Goal: Task Accomplishment & Management: Complete application form

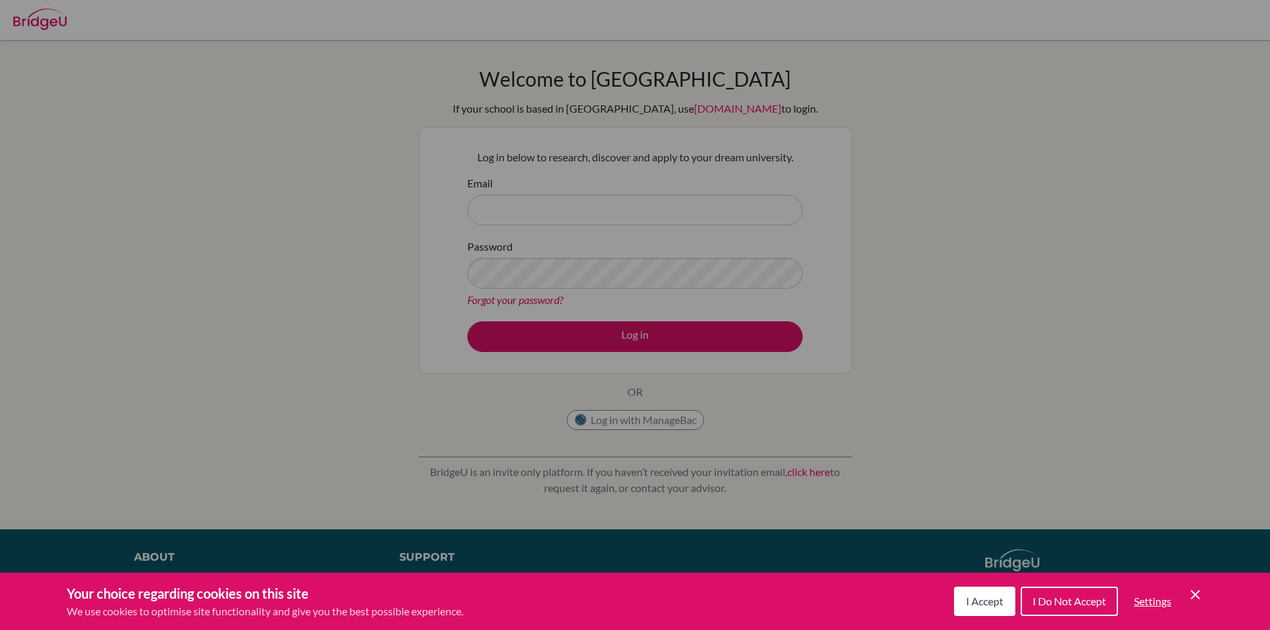
click at [990, 600] on span "I Accept" at bounding box center [984, 600] width 37 height 13
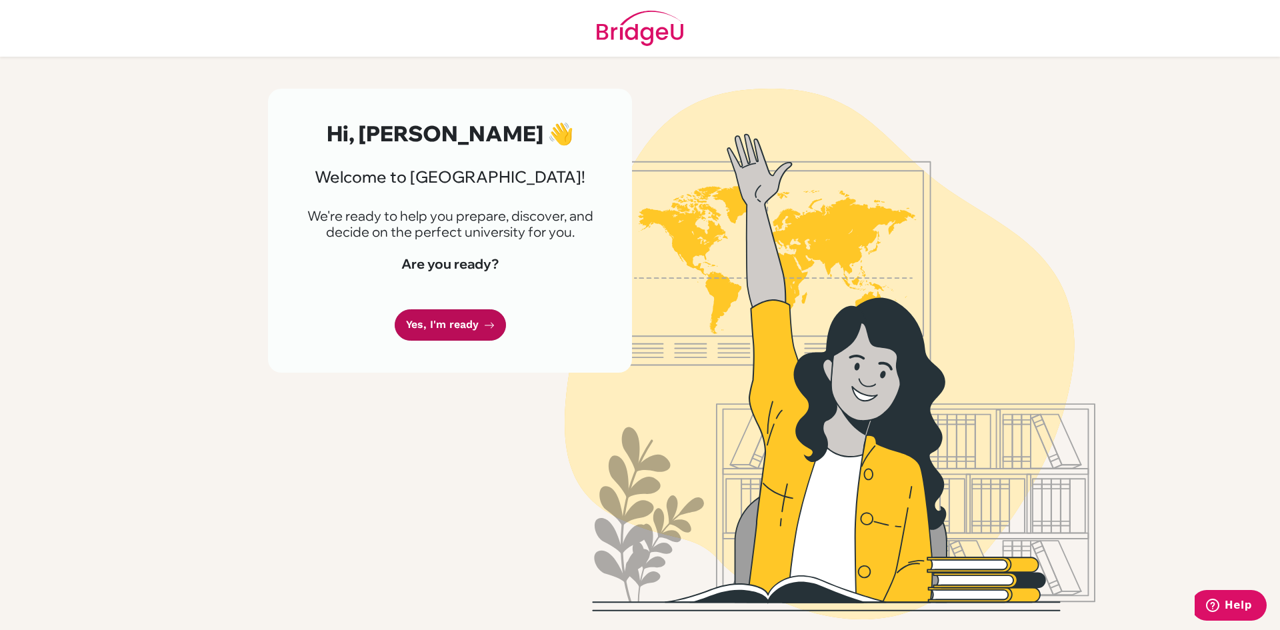
click at [435, 313] on link "Yes, I'm ready" at bounding box center [450, 324] width 111 height 31
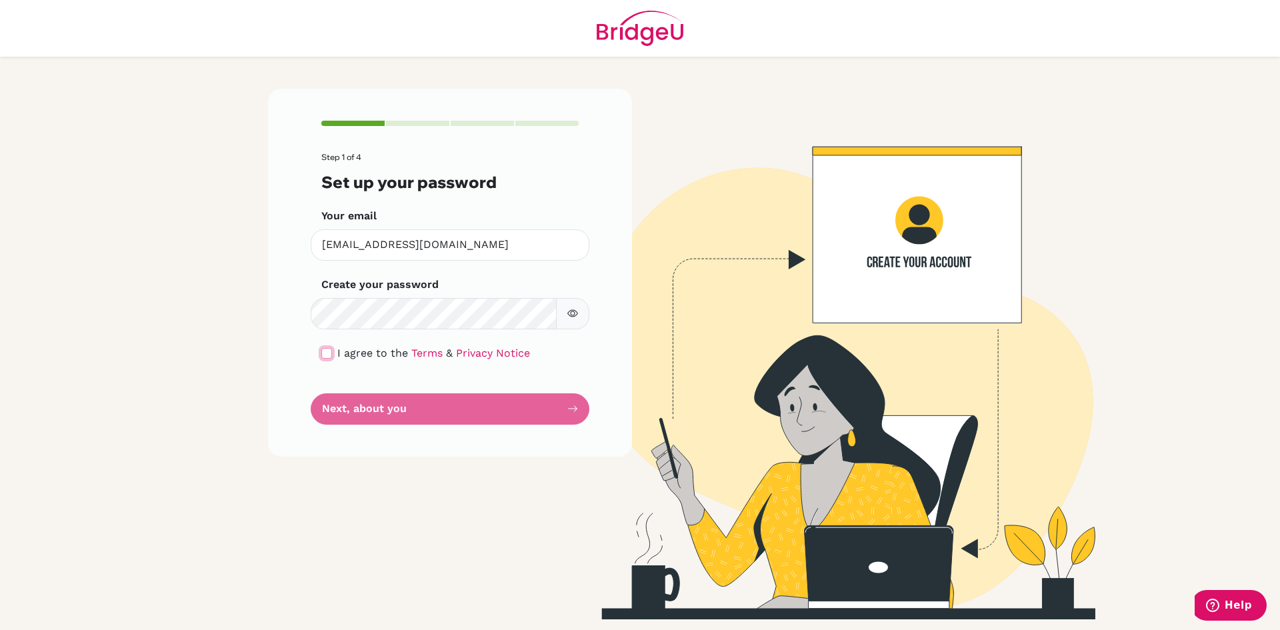
click at [326, 351] on input "checkbox" at bounding box center [326, 353] width 11 height 11
checkbox input "true"
click at [361, 407] on button "Next, about you" at bounding box center [450, 408] width 279 height 31
